Goal: Task Accomplishment & Management: Manage account settings

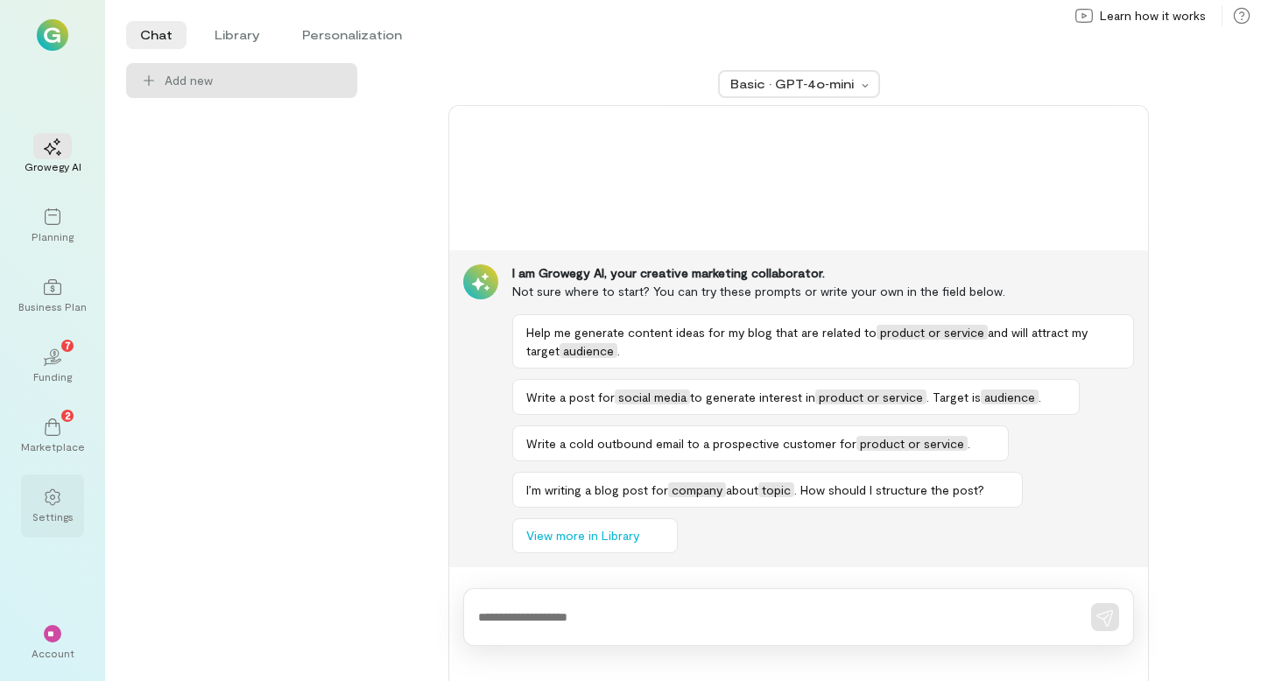
click at [48, 492] on icon at bounding box center [52, 497] width 15 height 17
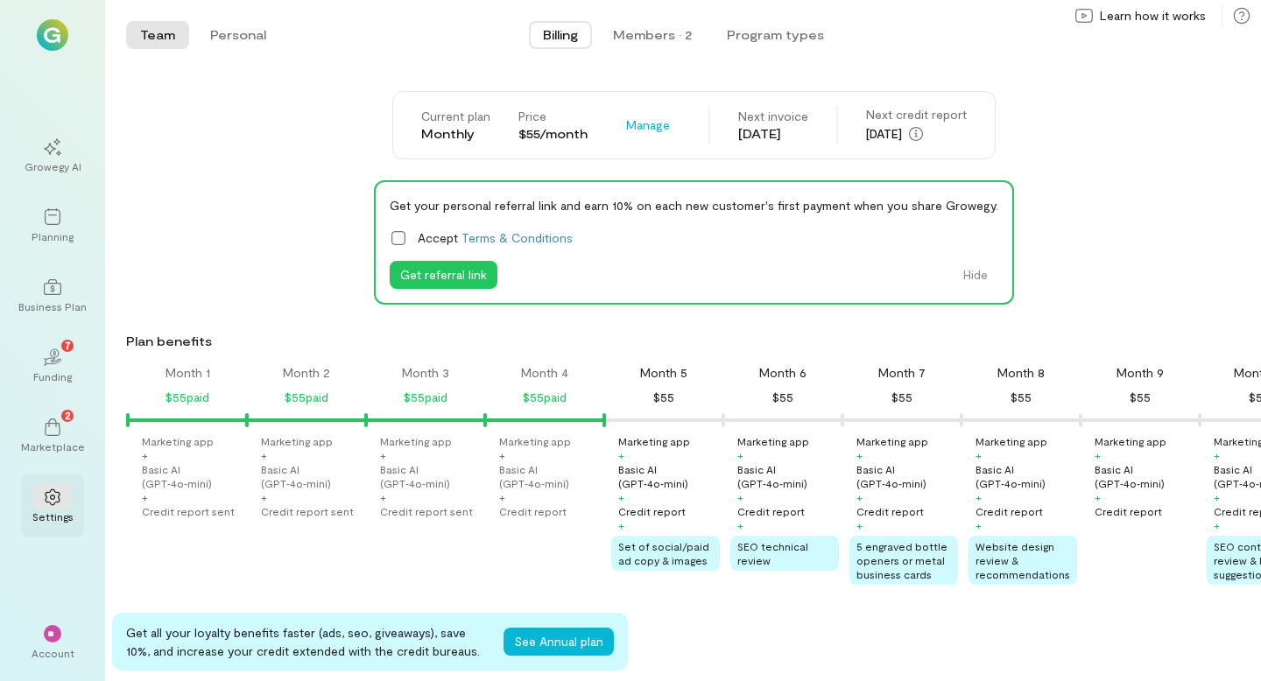
scroll to position [0, 298]
